Goal: Obtain resource: Download file/media

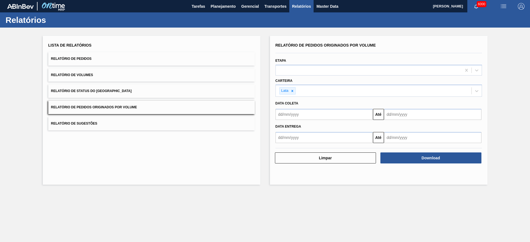
click at [292, 92] on icon at bounding box center [292, 91] width 4 height 4
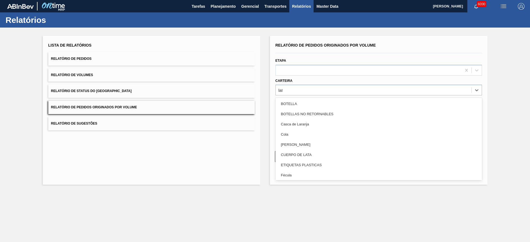
type input "lata"
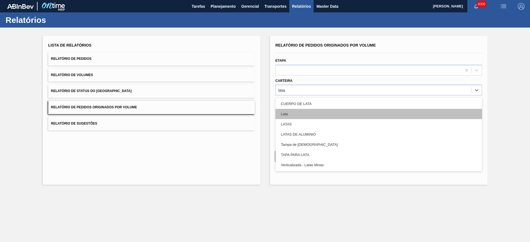
click at [294, 110] on div "Lata" at bounding box center [378, 114] width 206 height 10
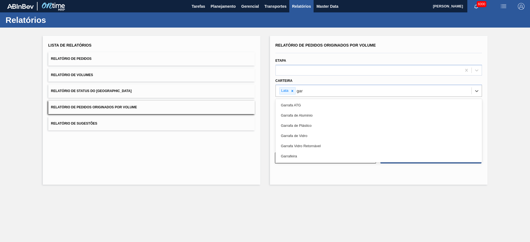
type input "garr"
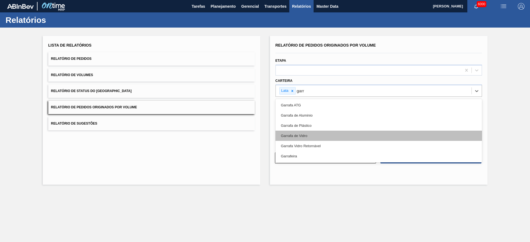
click at [290, 135] on div "Garrafa de Vidro" at bounding box center [378, 136] width 206 height 10
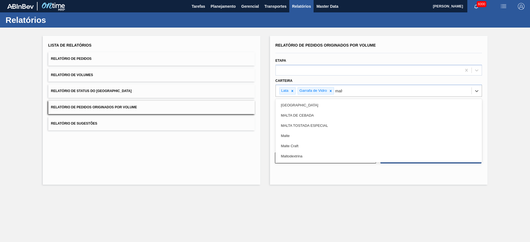
type input "malte"
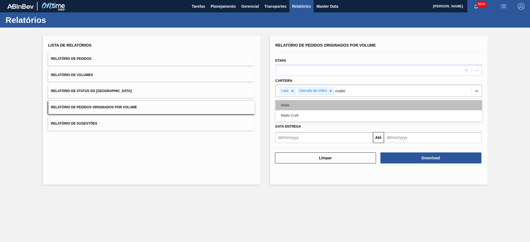
click at [300, 105] on div "Malte" at bounding box center [378, 105] width 206 height 10
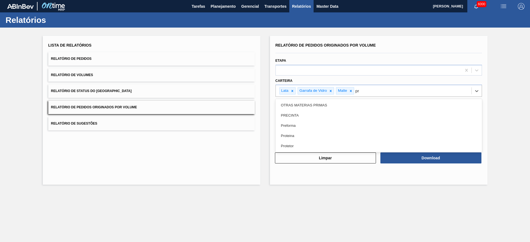
type input "pre"
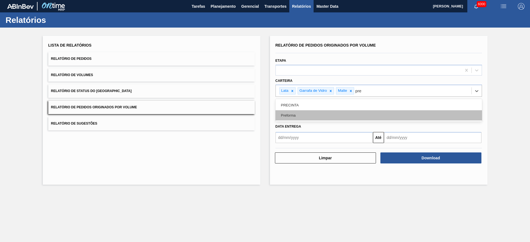
click at [300, 117] on div "Preforma" at bounding box center [378, 115] width 206 height 10
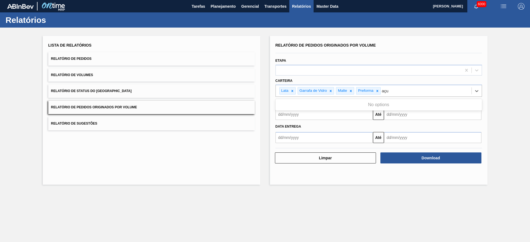
type input "aç"
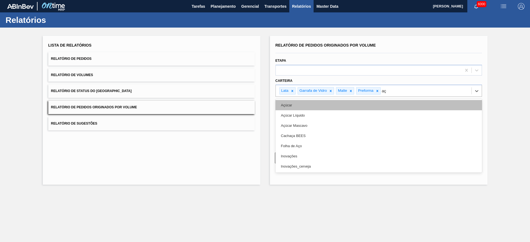
click at [303, 106] on div "Açúcar" at bounding box center [378, 105] width 206 height 10
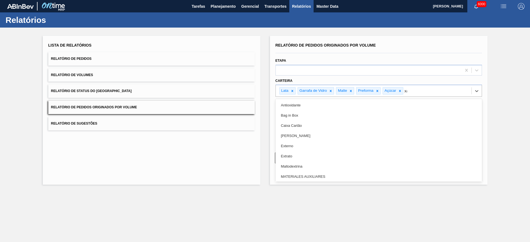
type input "xar"
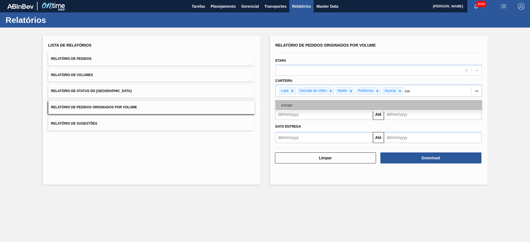
click at [306, 105] on div "Xarope" at bounding box center [378, 105] width 206 height 10
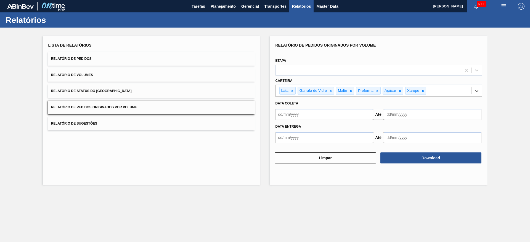
click at [340, 117] on input "text" at bounding box center [323, 114] width 97 height 11
click at [282, 128] on div "outubro 2025" at bounding box center [309, 127] width 66 height 5
click at [281, 128] on button "Previous Month" at bounding box center [280, 128] width 4 height 4
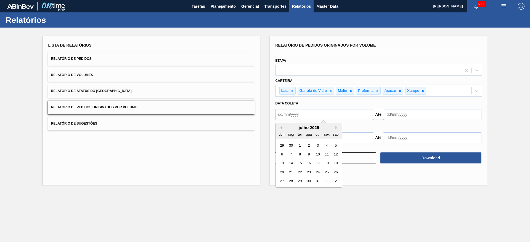
click at [281, 128] on button "Previous Month" at bounding box center [280, 128] width 4 height 4
click at [280, 128] on button "Previous Month" at bounding box center [280, 128] width 4 height 4
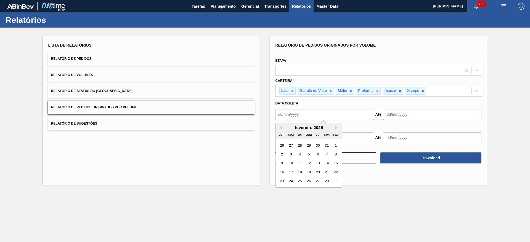
click at [280, 128] on button "Previous Month" at bounding box center [280, 128] width 4 height 4
click at [308, 145] on div "1" at bounding box center [308, 145] width 7 height 7
type input "[DATE]"
click at [413, 114] on input "text" at bounding box center [432, 114] width 97 height 11
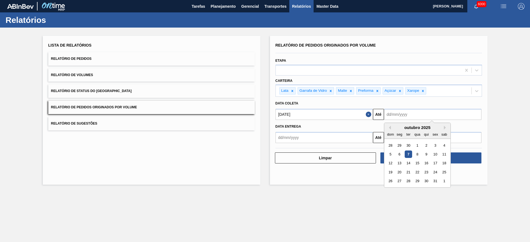
click at [436, 181] on div "31" at bounding box center [434, 181] width 7 height 7
type input "[DATE]"
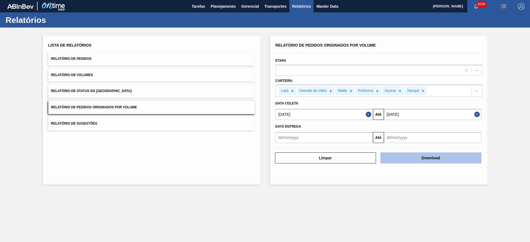
click at [450, 158] on button "Download" at bounding box center [430, 158] width 101 height 11
